Goal: Information Seeking & Learning: Learn about a topic

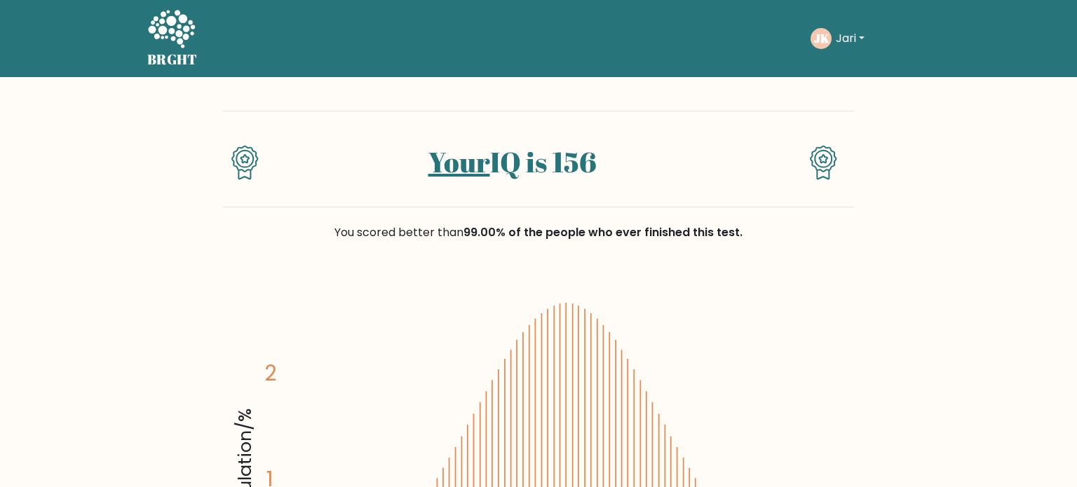
click at [175, 46] on icon at bounding box center [171, 30] width 48 height 42
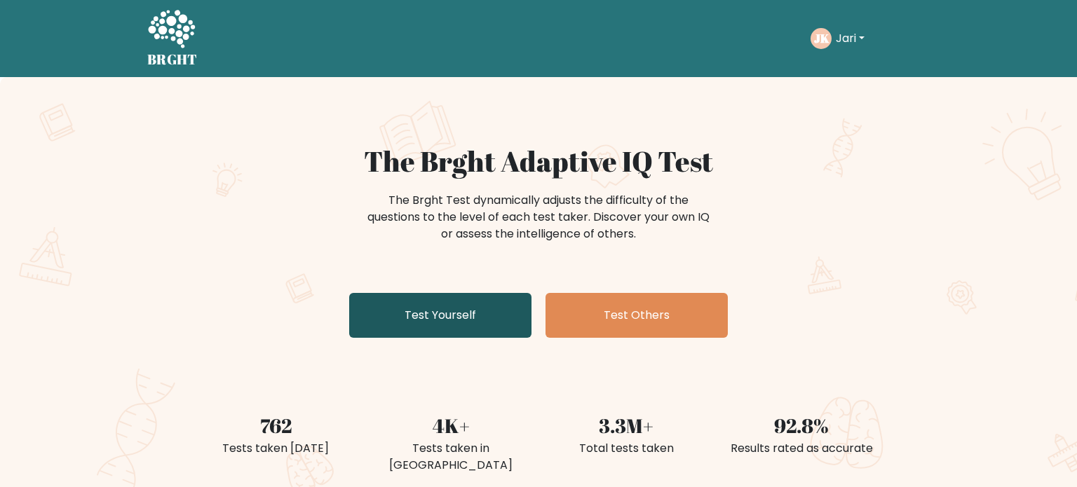
click at [464, 318] on link "Test Yourself" at bounding box center [440, 315] width 182 height 45
